Goal: Information Seeking & Learning: Learn about a topic

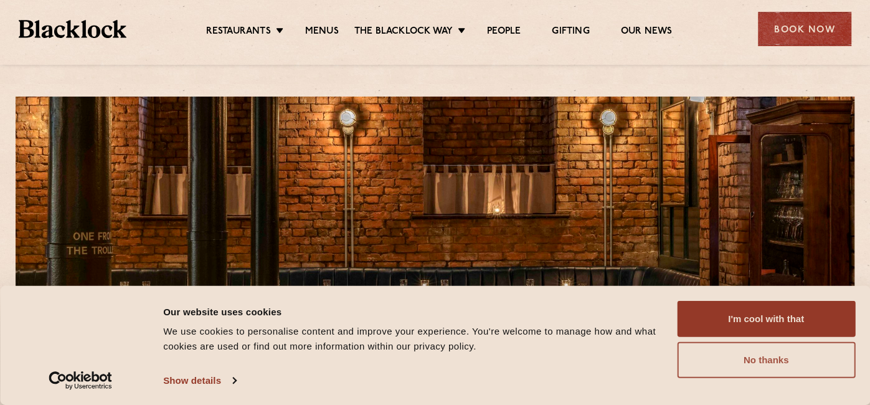
click at [733, 372] on button "No thanks" at bounding box center [766, 360] width 178 height 36
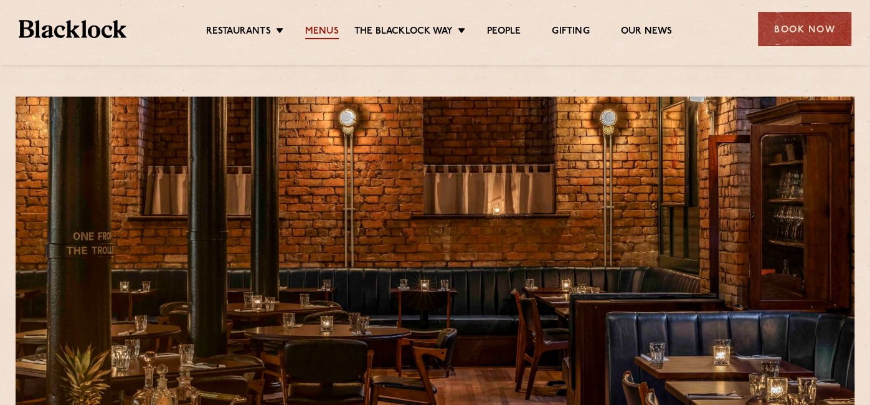
click at [324, 29] on link "Menus" at bounding box center [322, 33] width 34 height 14
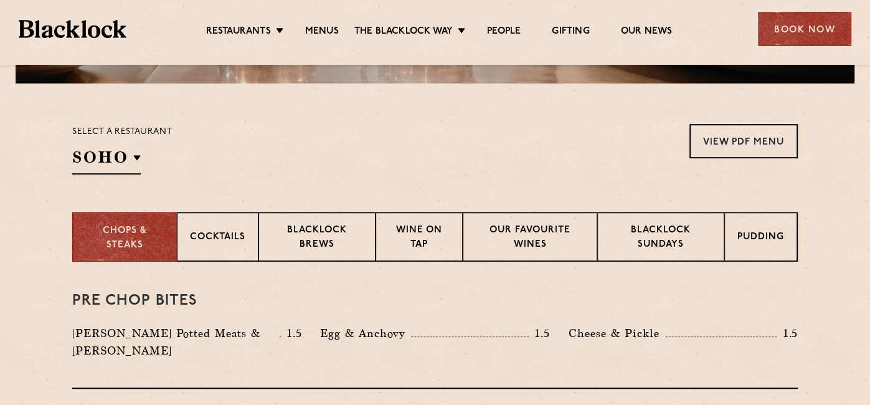
scroll to position [365, 0]
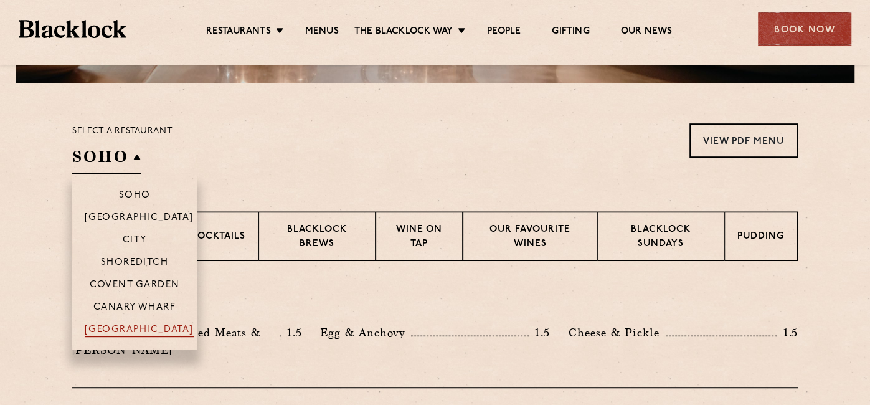
click at [139, 337] on p "[GEOGRAPHIC_DATA]" at bounding box center [139, 330] width 109 height 12
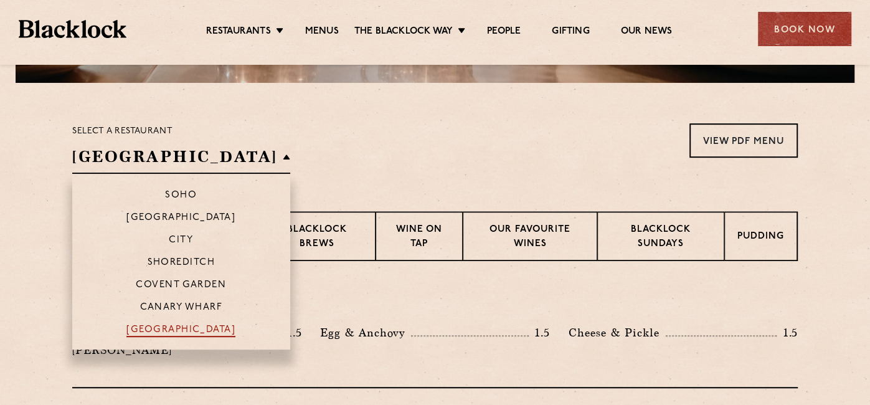
click at [151, 335] on p "[GEOGRAPHIC_DATA]" at bounding box center [180, 330] width 109 height 12
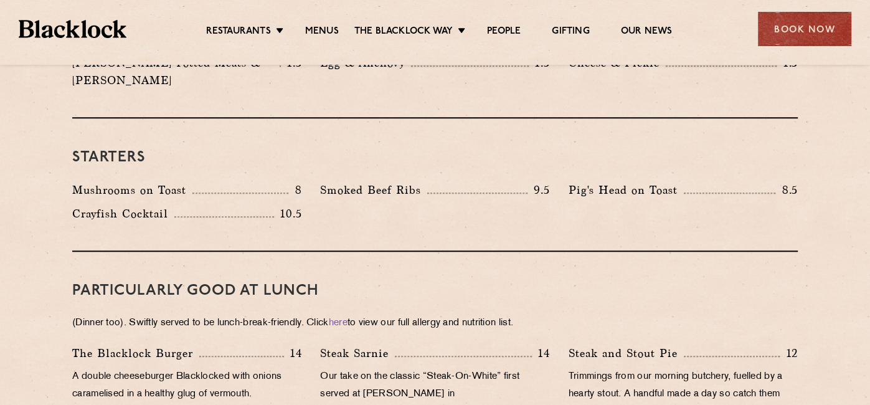
scroll to position [643, 0]
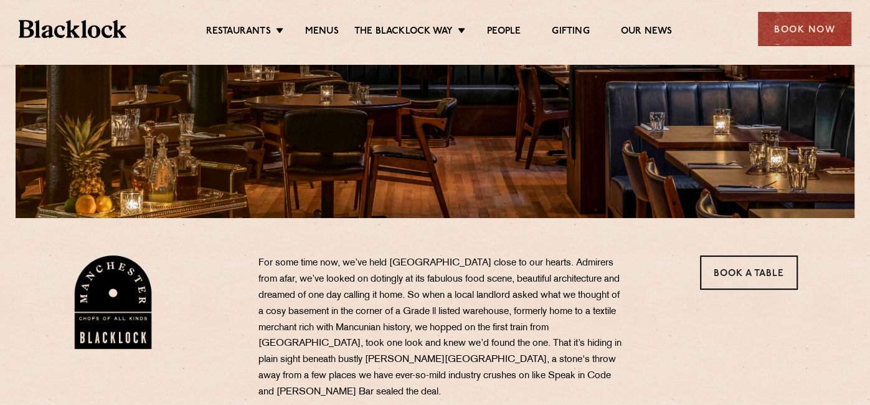
scroll to position [225, 0]
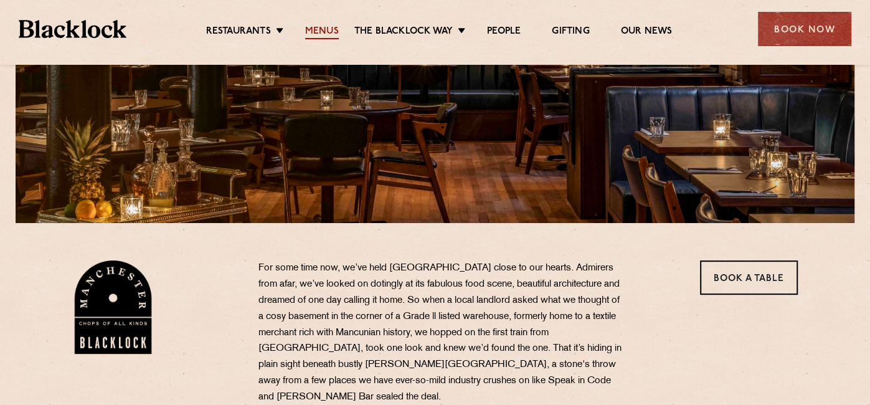
click at [332, 30] on link "Menus" at bounding box center [322, 33] width 34 height 14
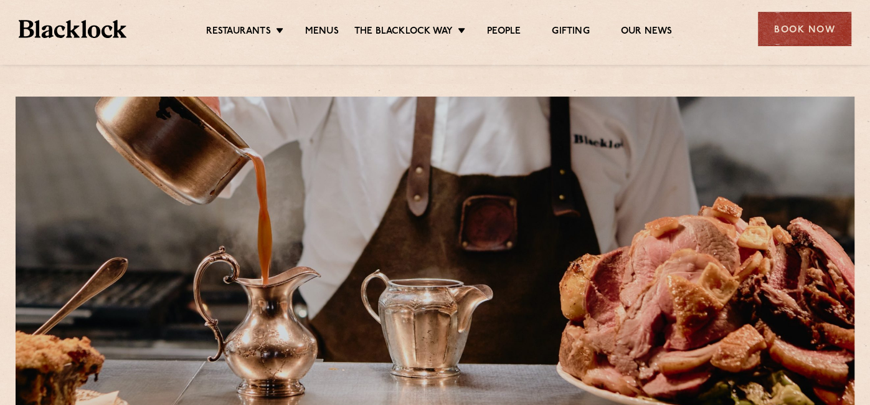
click at [108, 26] on img at bounding box center [73, 29] width 108 height 18
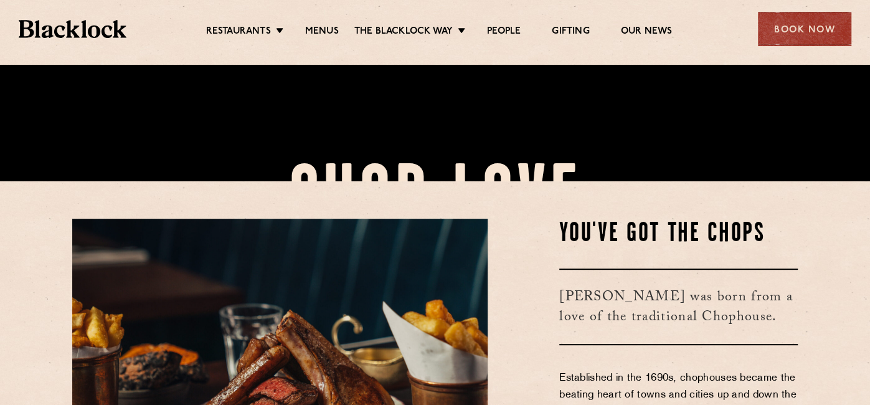
scroll to position [225, 0]
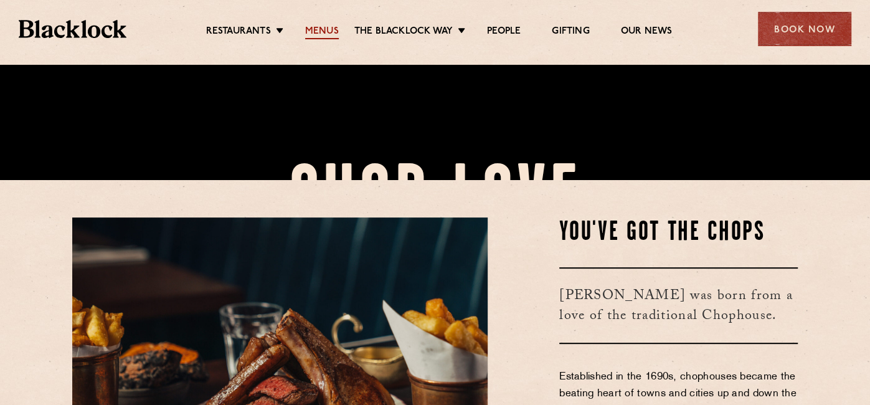
click at [328, 31] on link "Menus" at bounding box center [322, 33] width 34 height 14
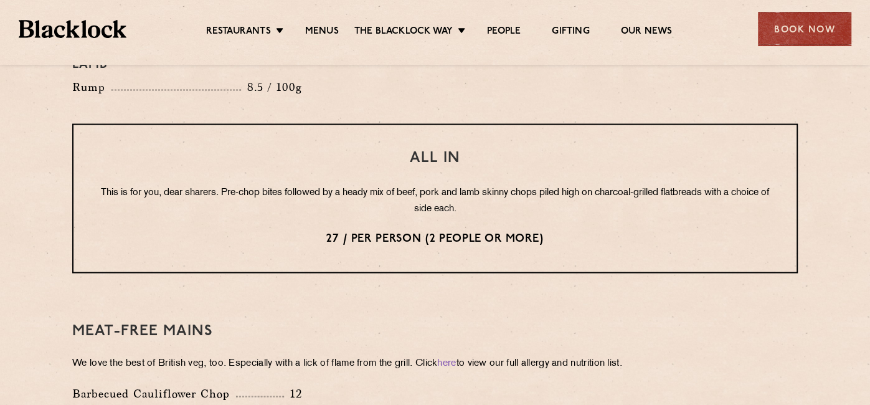
scroll to position [1542, 0]
